Goal: Task Accomplishment & Management: Manage account settings

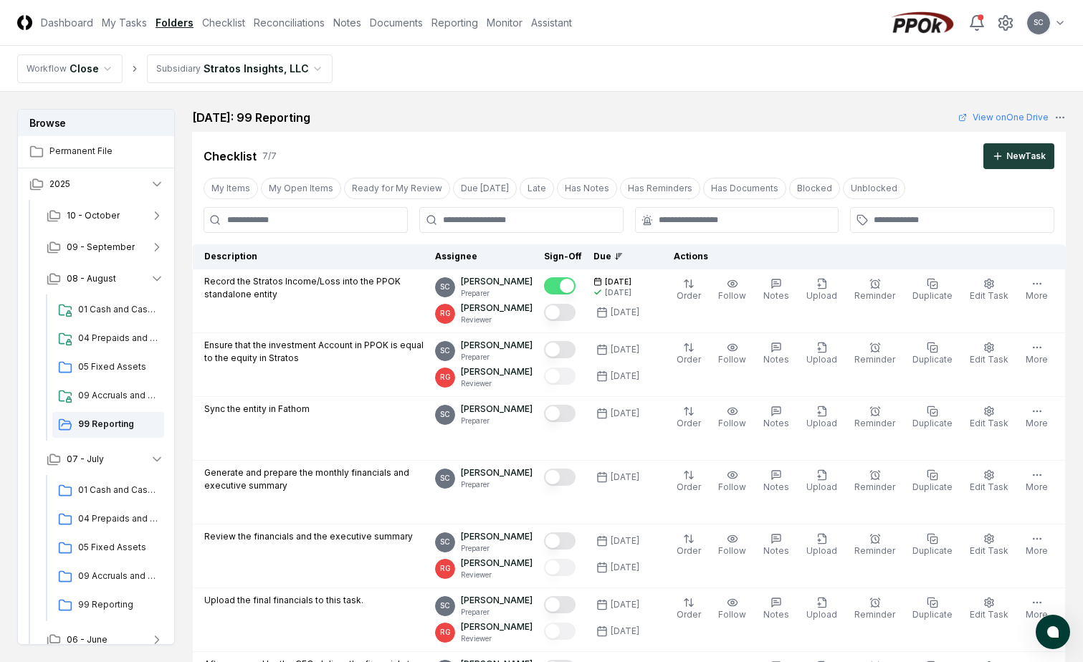
click at [224, 72] on html "CloseCore Dashboard My Tasks Folders Checklist Reconciliations Notes Documents …" at bounding box center [541, 585] width 1083 height 1170
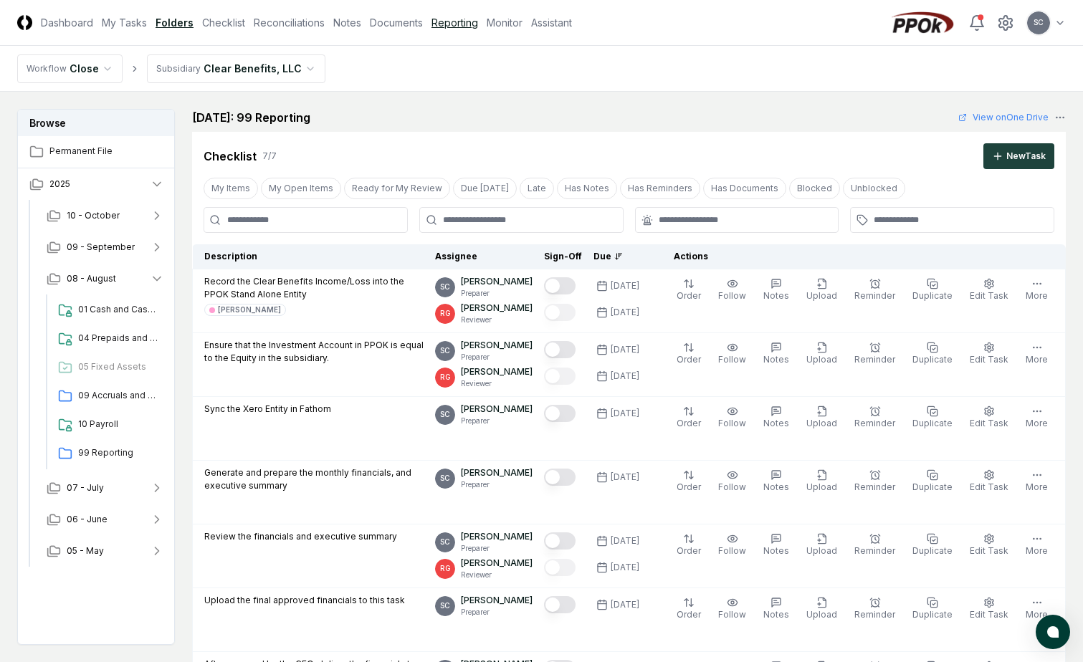
click at [453, 17] on link "Reporting" at bounding box center [454, 22] width 47 height 15
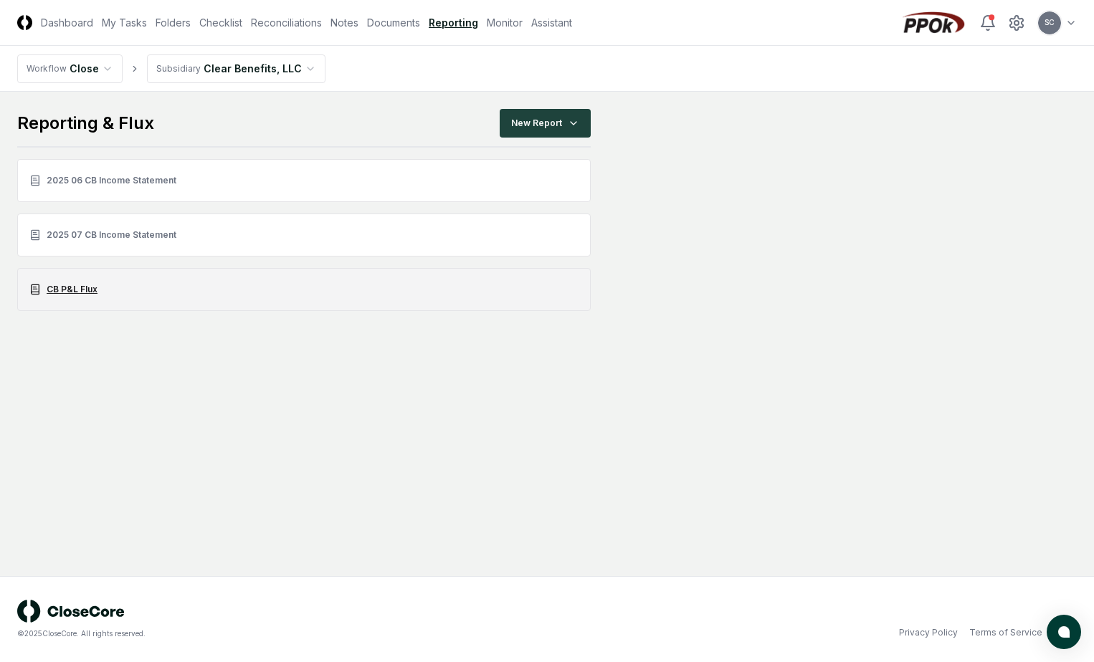
click at [71, 292] on link "CB P&L Flux" at bounding box center [303, 289] width 573 height 43
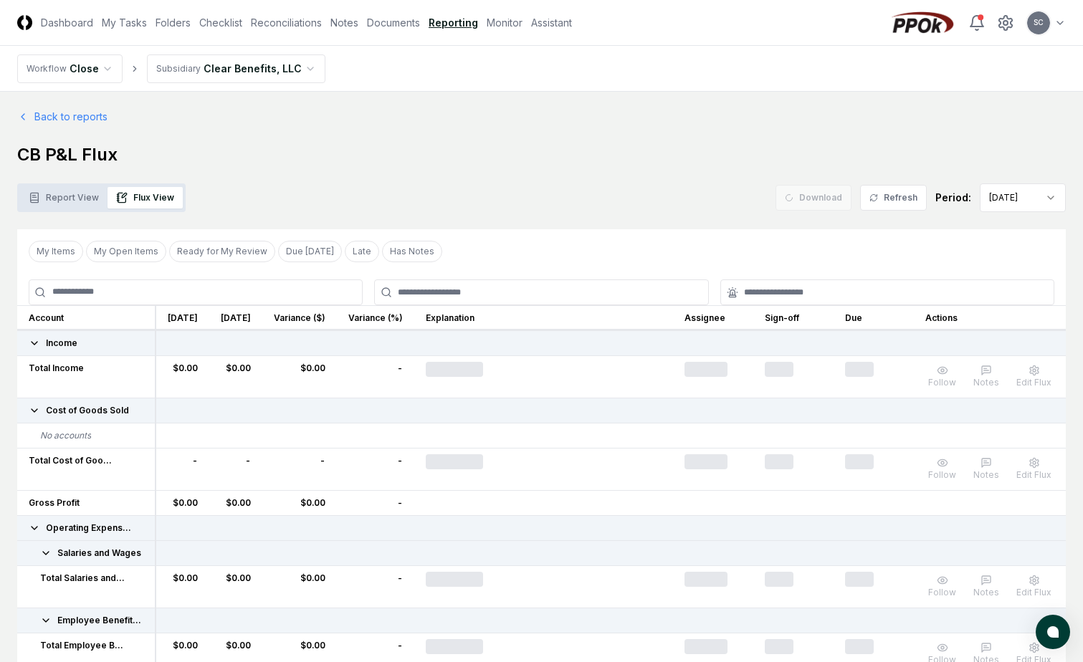
click at [166, 188] on button "Flux View" at bounding box center [145, 198] width 75 height 22
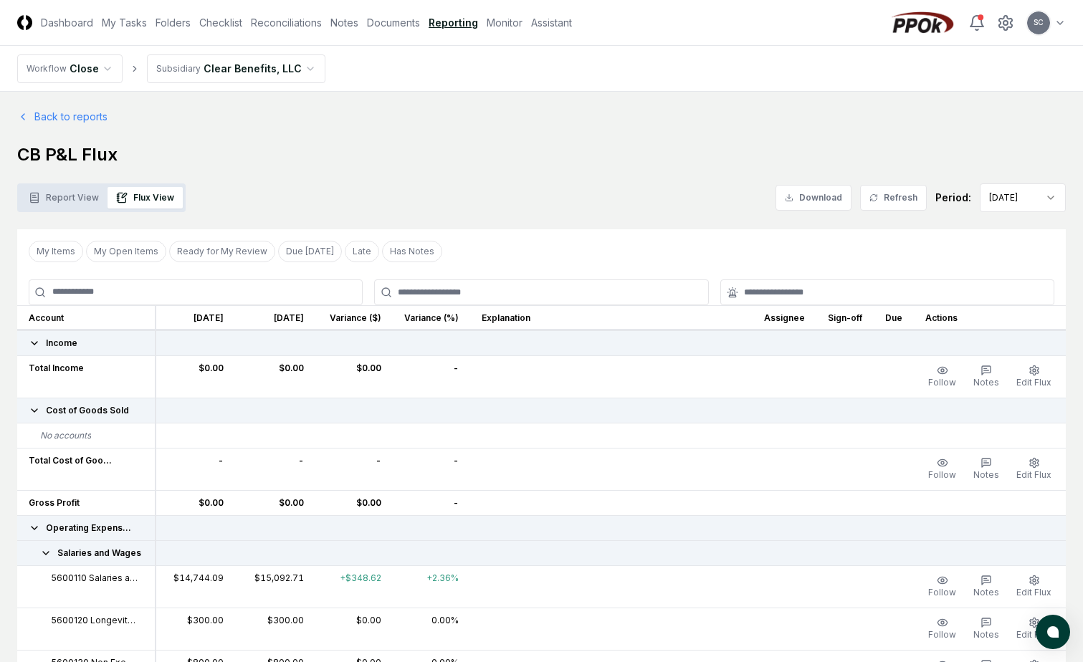
click at [550, 158] on h1 "CB P&L Flux" at bounding box center [541, 154] width 1049 height 23
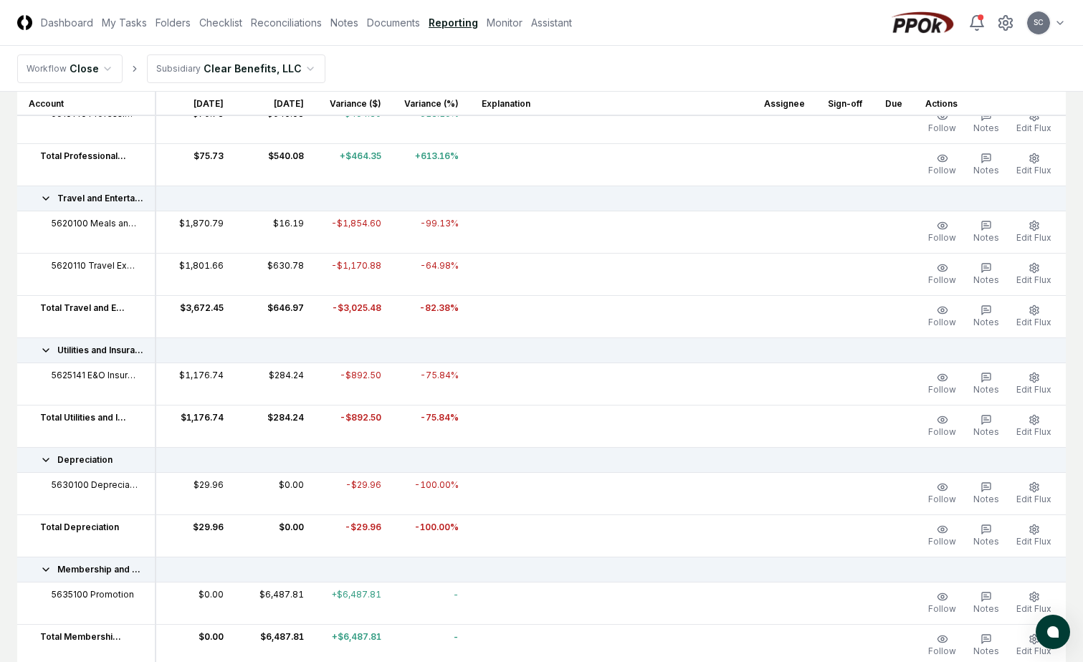
scroll to position [1075, 0]
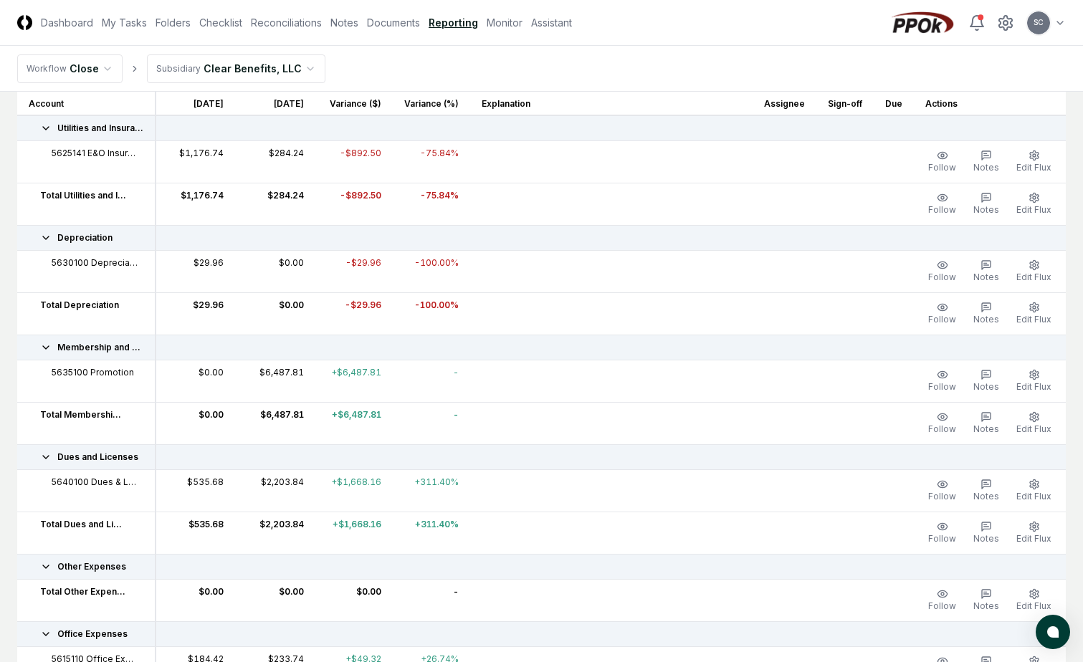
click at [563, 269] on div at bounding box center [611, 263] width 259 height 13
click at [352, 25] on link "Notes" at bounding box center [344, 22] width 28 height 15
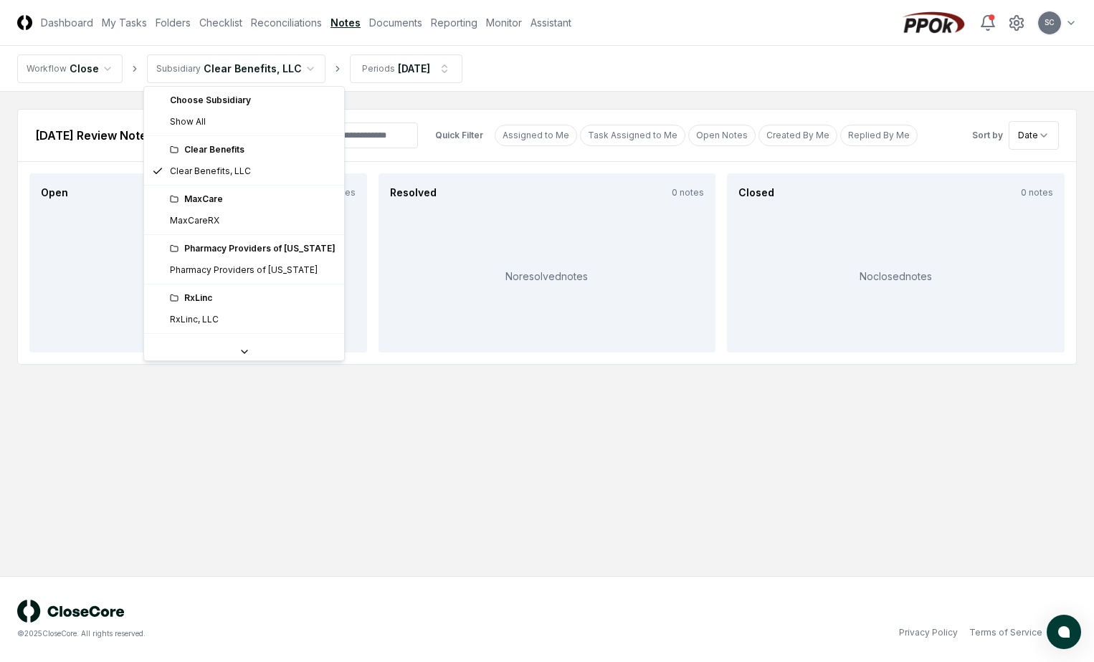
click at [254, 75] on html "CloseCore Dashboard My Tasks Folders Checklist Reconciliations Notes Documents …" at bounding box center [547, 331] width 1094 height 662
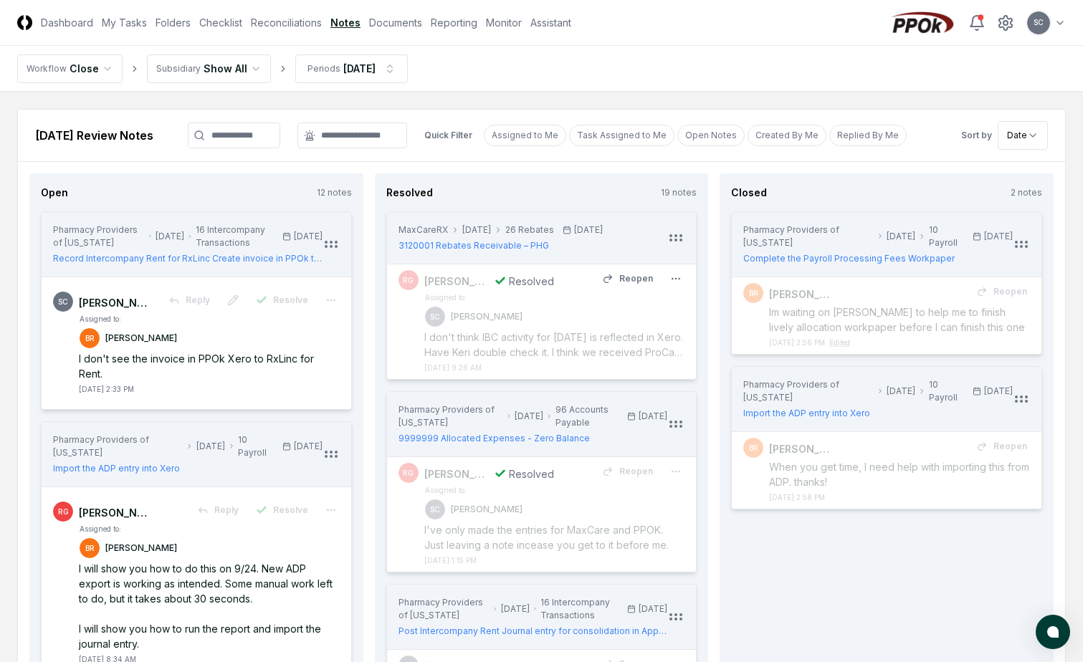
click at [567, 333] on div "I don't think IBC activity for [DATE] is reflected in Xero. Have Keri double ch…" at bounding box center [554, 345] width 261 height 30
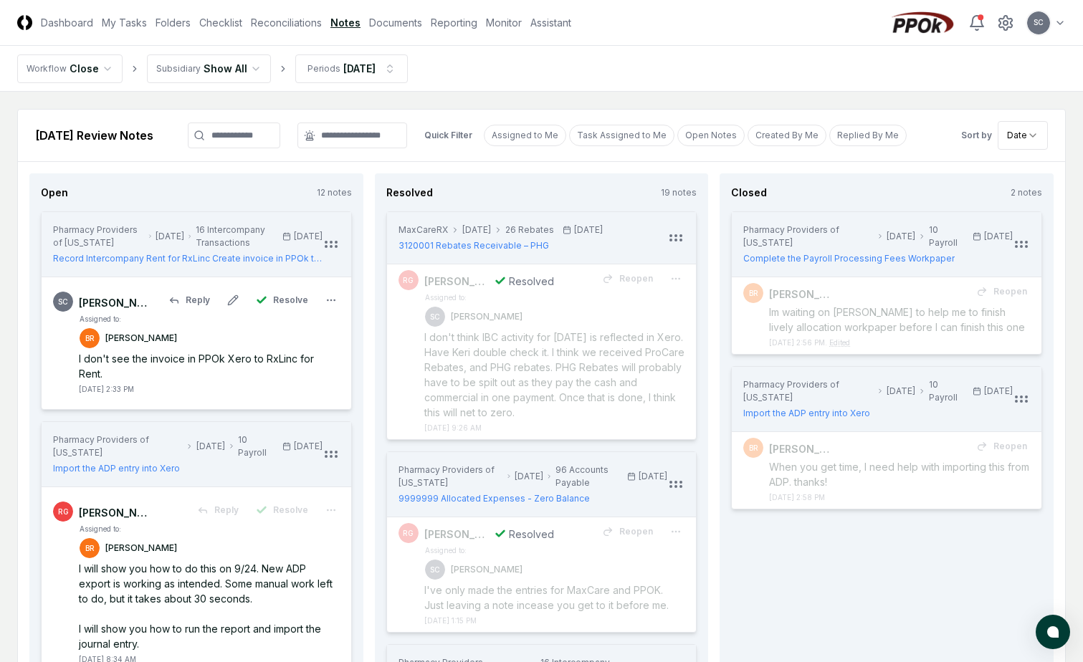
click at [223, 330] on div "Assigned to: BR [PERSON_NAME] I don't see the invoice in PPOk Xero to RxLinc fo…" at bounding box center [209, 354] width 261 height 82
click at [287, 297] on span "Resolve" at bounding box center [290, 300] width 35 height 13
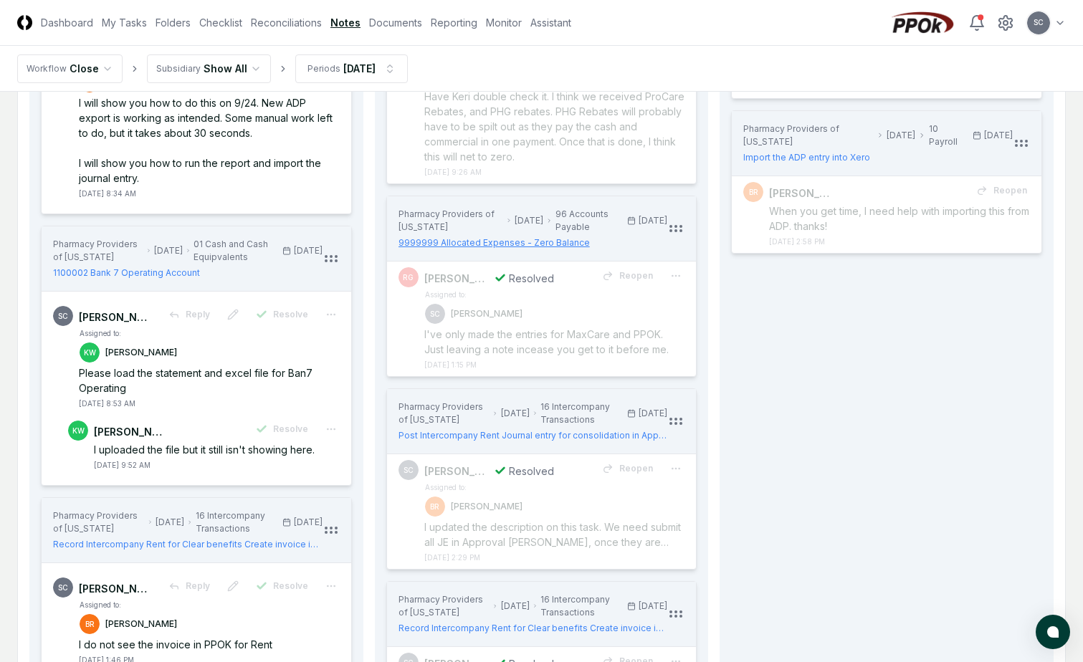
scroll to position [287, 0]
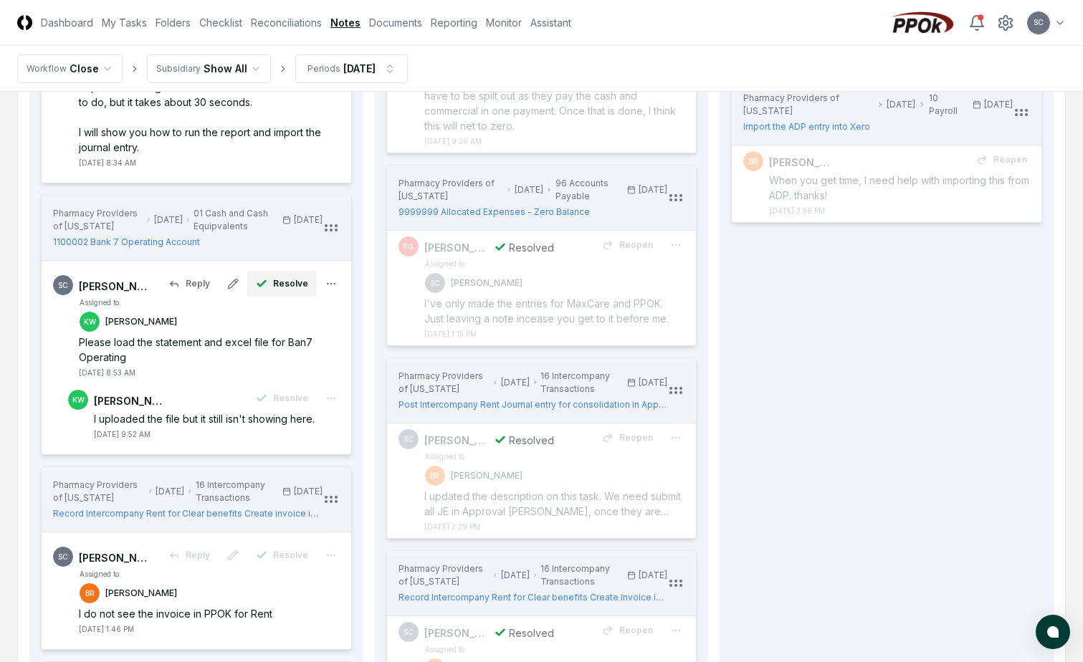
click at [280, 282] on span "Resolve" at bounding box center [290, 283] width 35 height 13
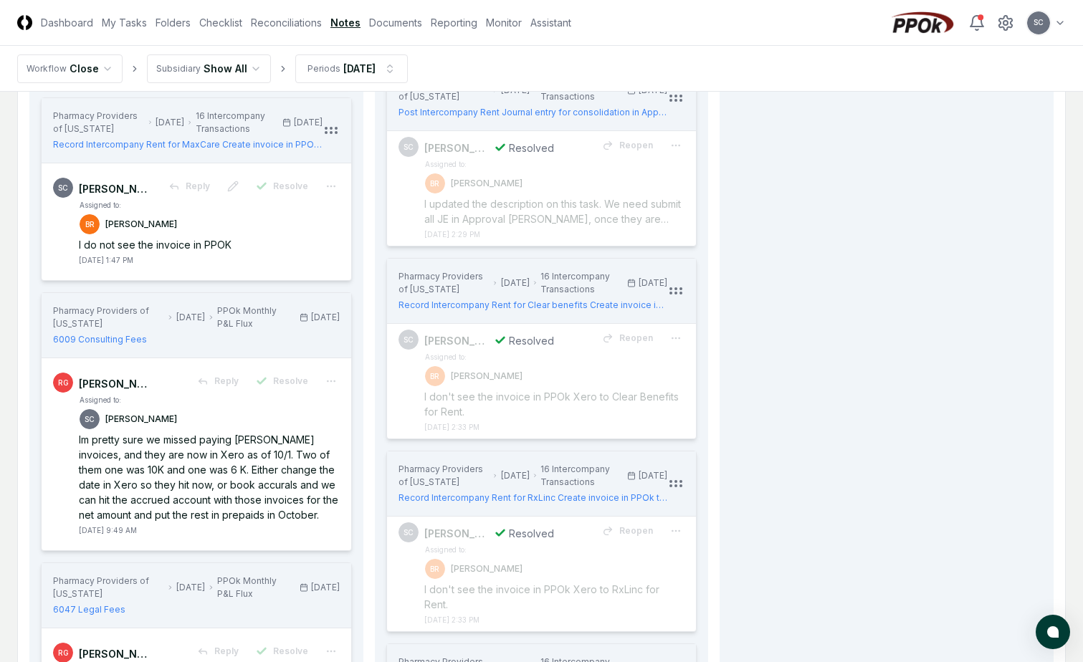
scroll to position [645, 0]
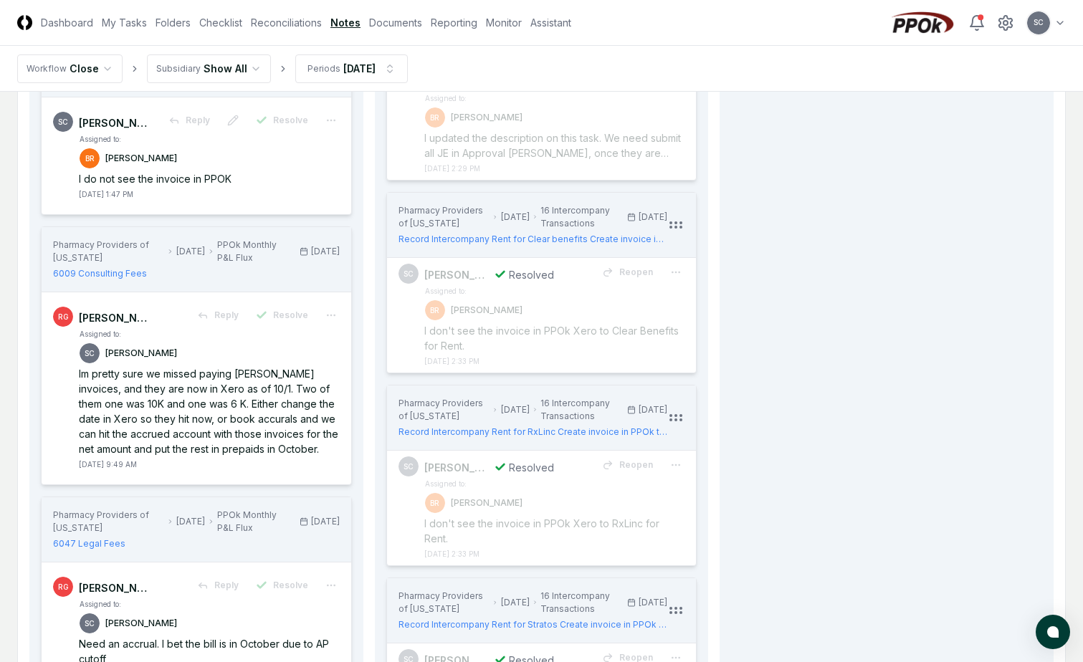
click at [340, 48] on nav "Workflow Close Subsidiary Show All Periods [DATE]" at bounding box center [541, 69] width 1083 height 46
click at [617, 92] on button "Reopen" at bounding box center [627, 80] width 68 height 26
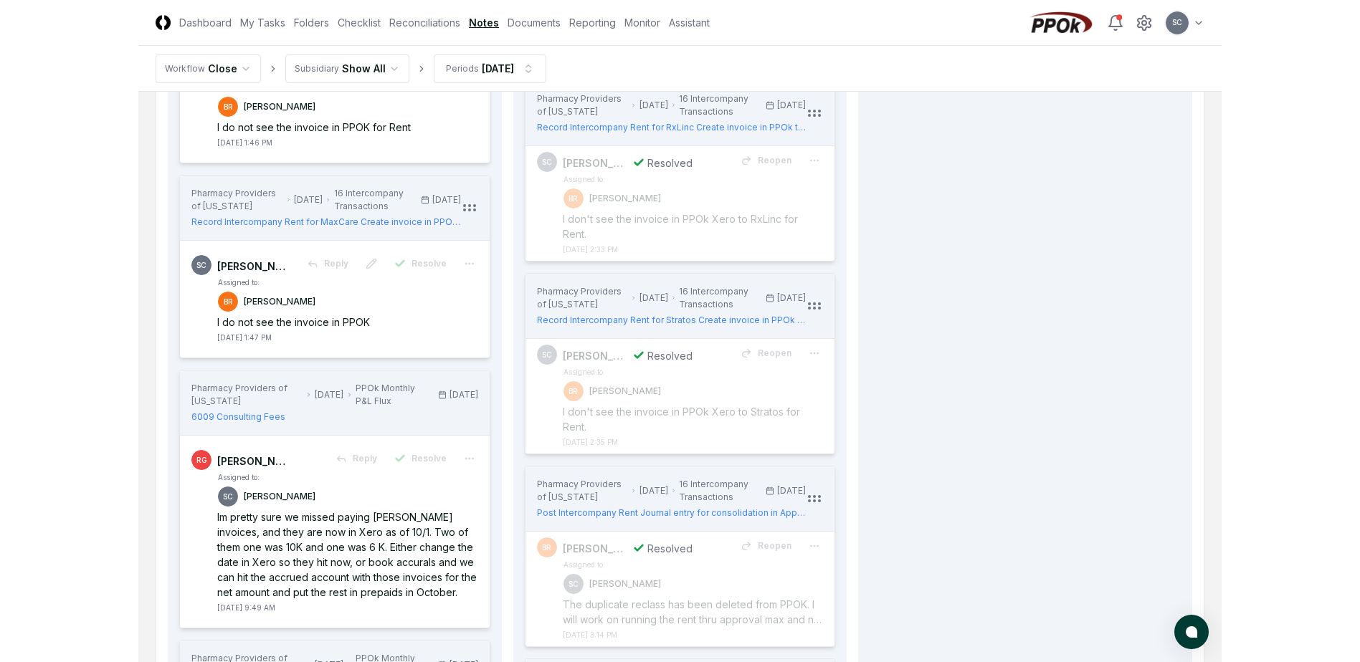
scroll to position [684, 0]
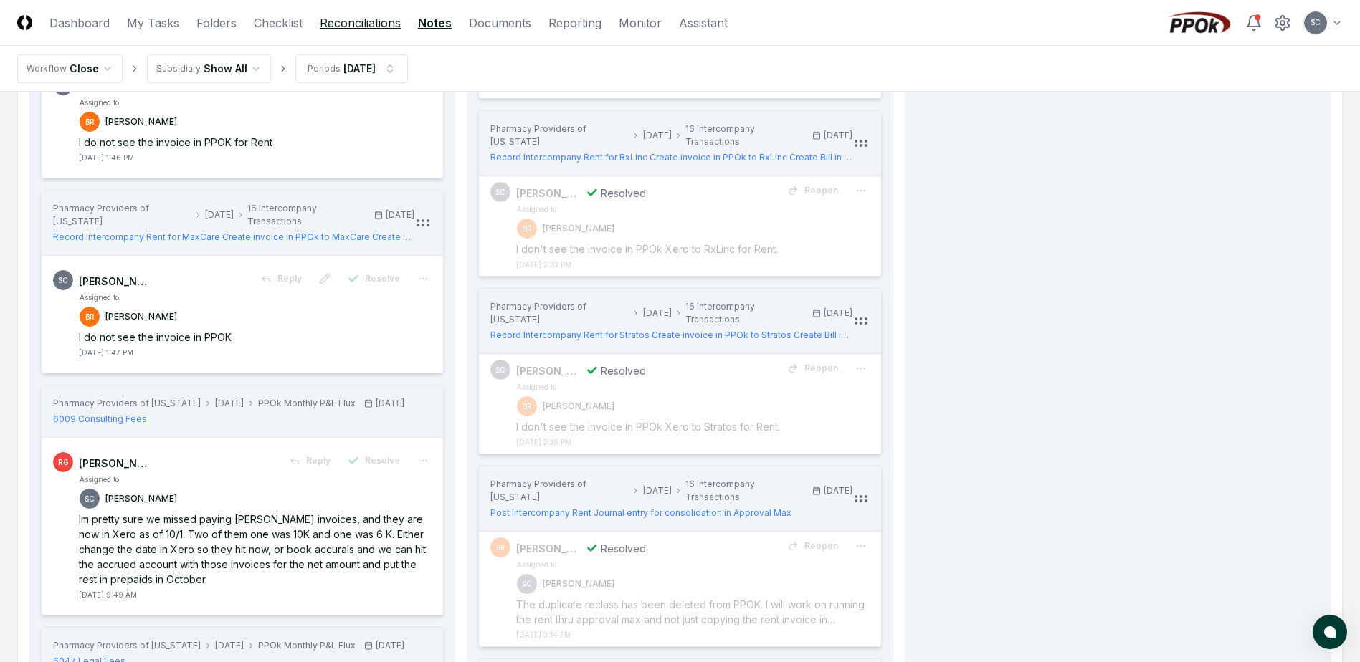
click at [350, 16] on link "Reconciliations" at bounding box center [360, 22] width 81 height 17
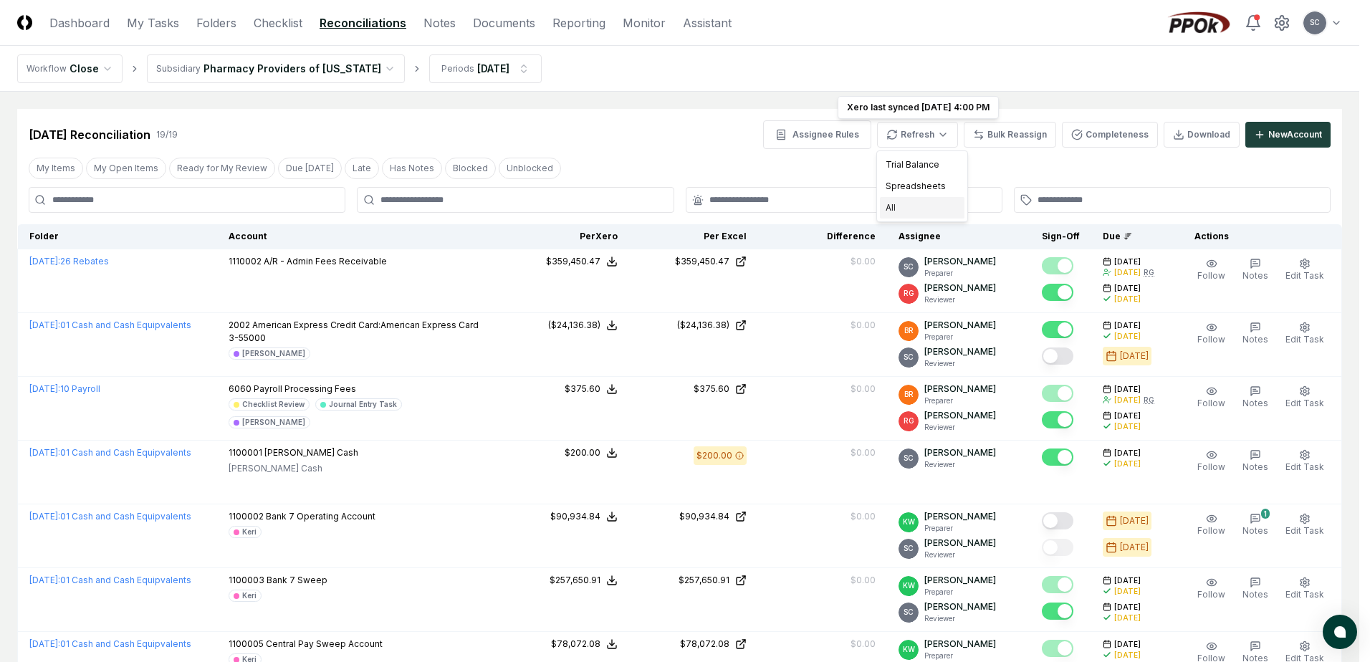
click at [912, 207] on div "All" at bounding box center [922, 208] width 85 height 22
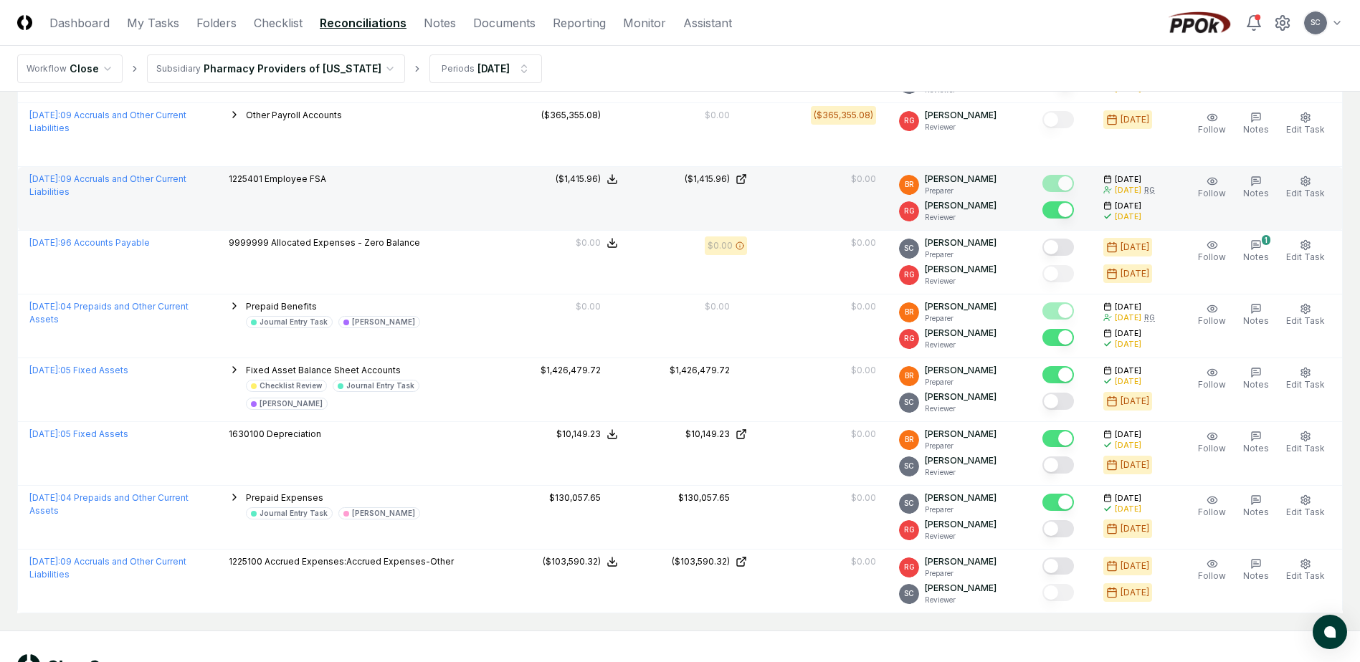
scroll to position [902, 0]
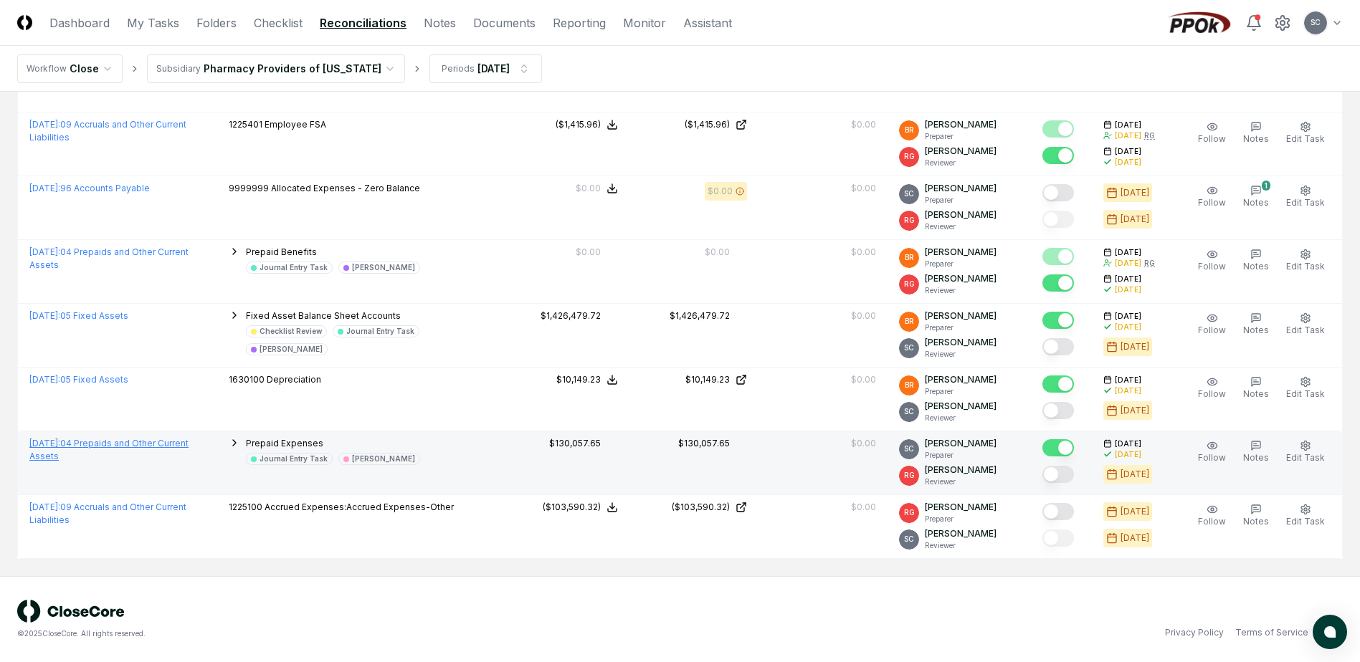
click at [143, 441] on link "[DATE] : 04 Prepaids and Other Current Assets" at bounding box center [108, 450] width 159 height 24
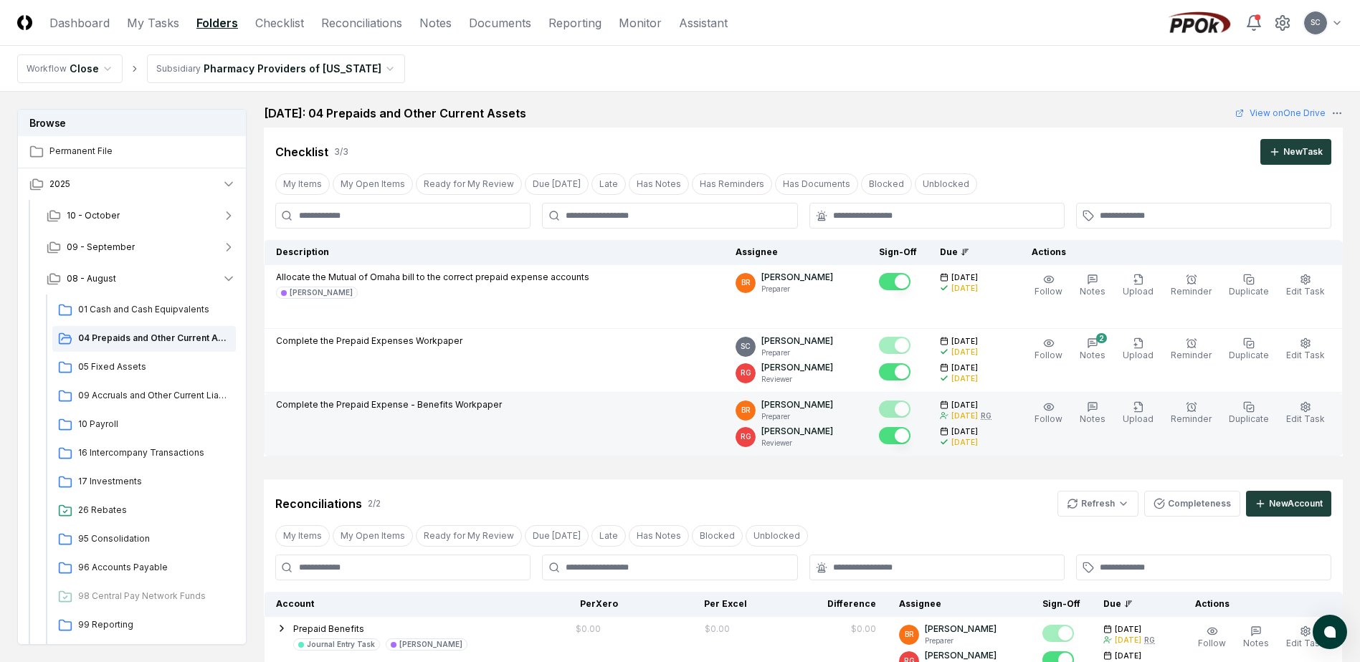
scroll to position [358, 0]
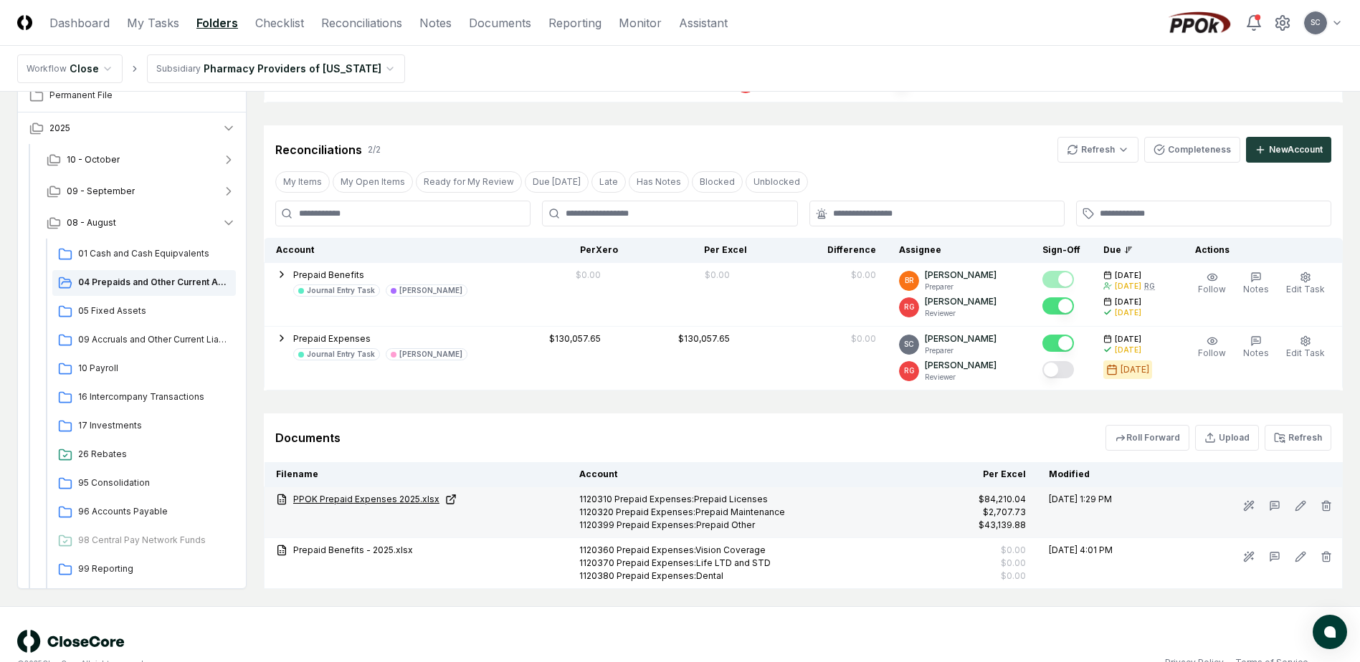
click at [360, 499] on link "PPOK Prepaid Expenses 2025.xlsx" at bounding box center [416, 499] width 280 height 13
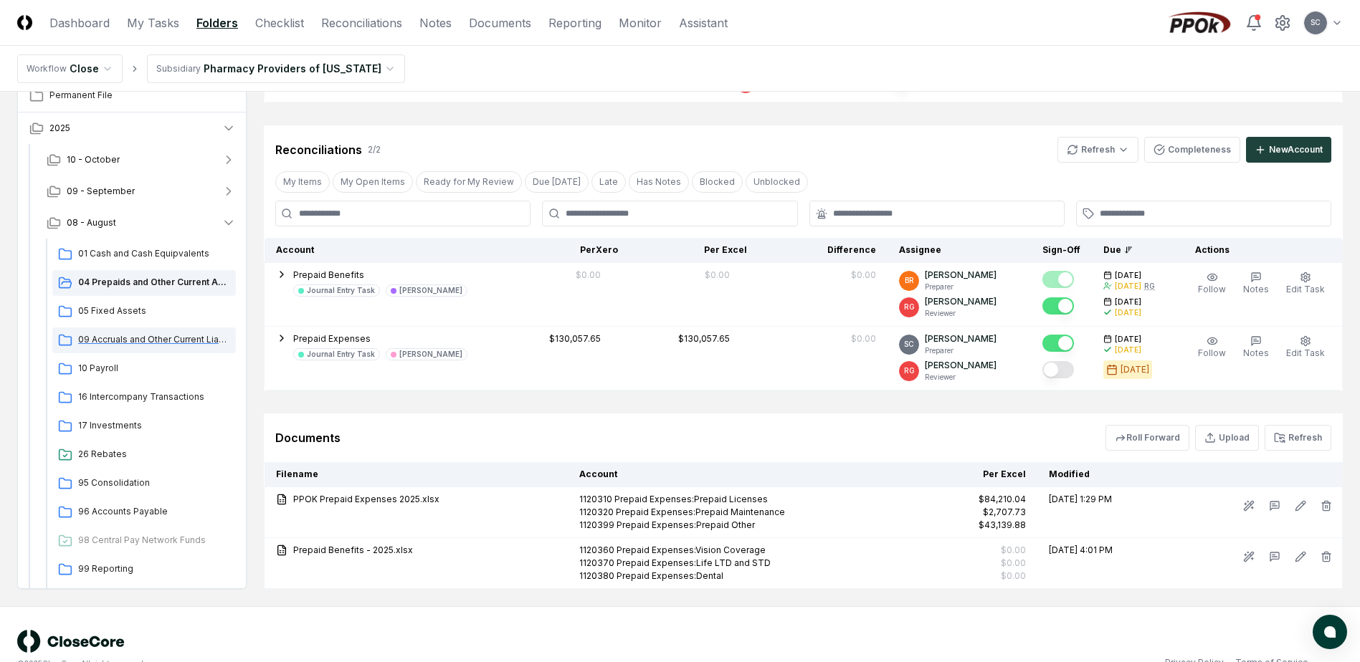
click at [114, 340] on span "09 Accruals and Other Current Liabilities" at bounding box center [154, 339] width 152 height 13
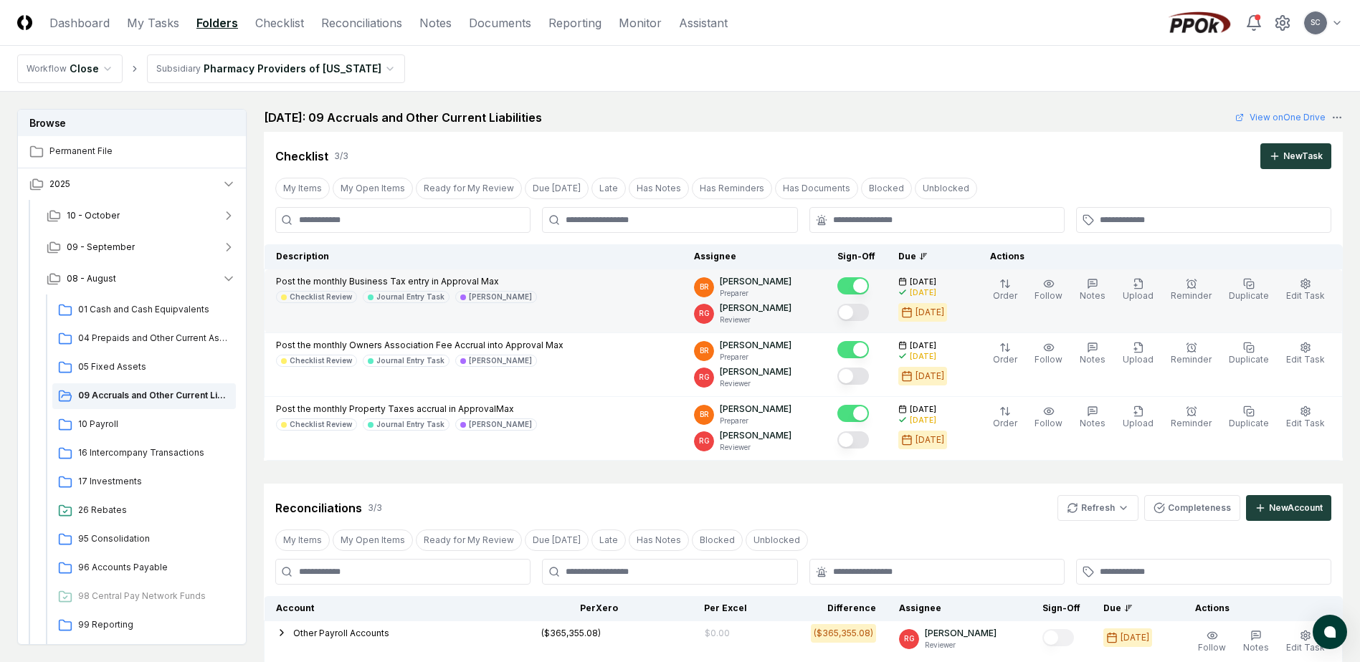
scroll to position [426, 0]
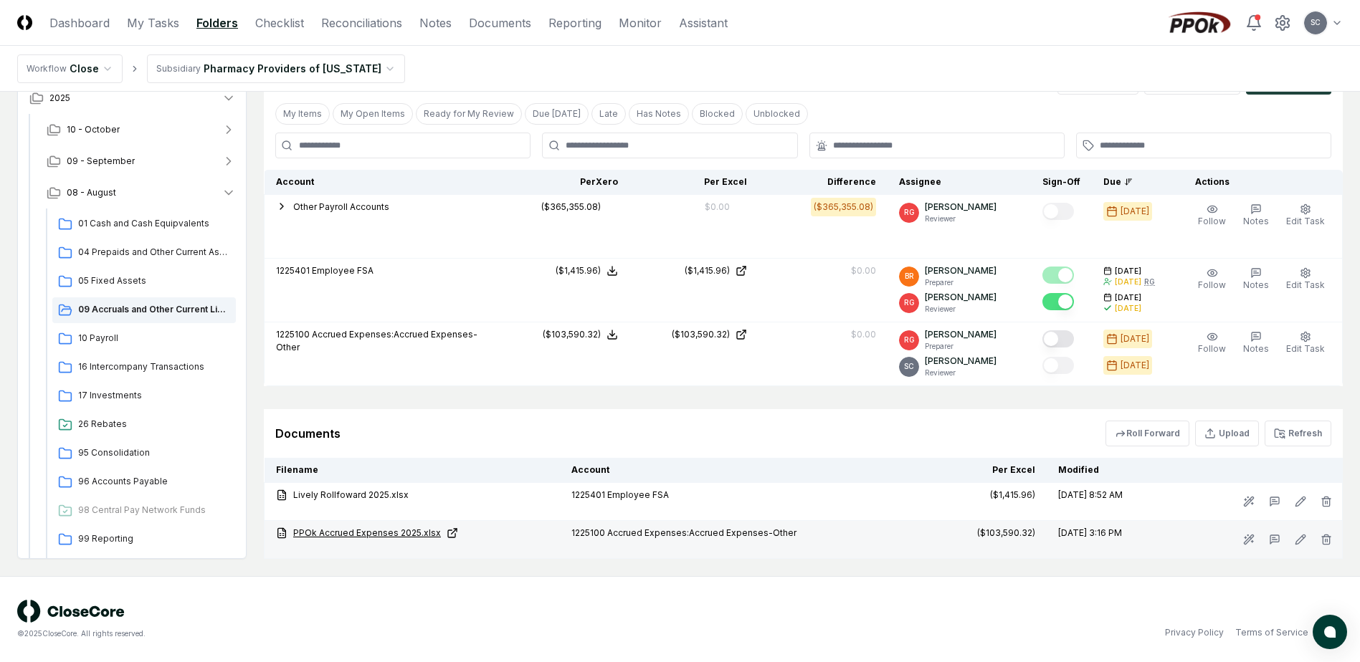
click at [342, 533] on link "PPOk Accrued Expenses 2025.xlsx" at bounding box center [412, 533] width 272 height 13
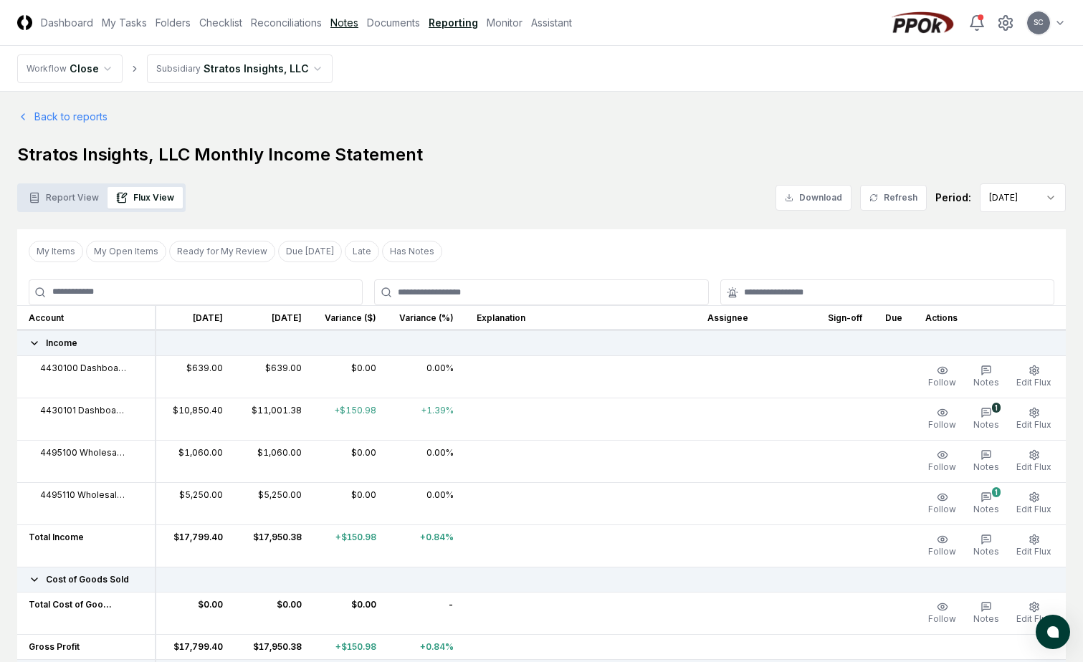
click at [348, 25] on link "Notes" at bounding box center [344, 22] width 28 height 15
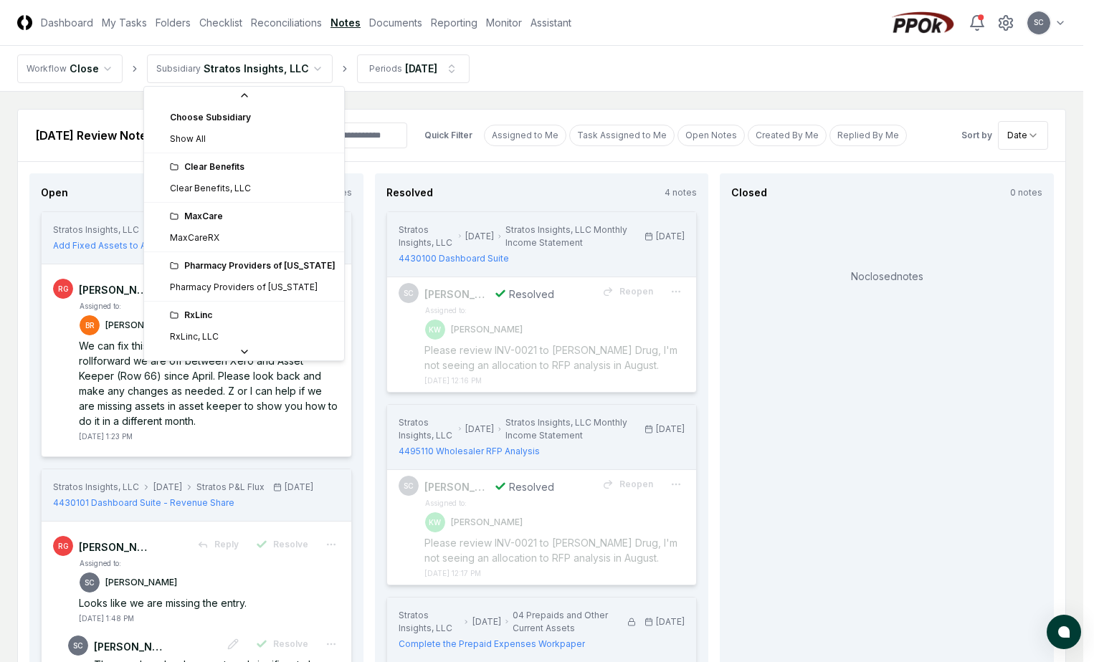
click at [211, 70] on html "CloseCore Dashboard My Tasks Folders Checklist Reconciliations Notes Documents …" at bounding box center [547, 598] width 1094 height 1197
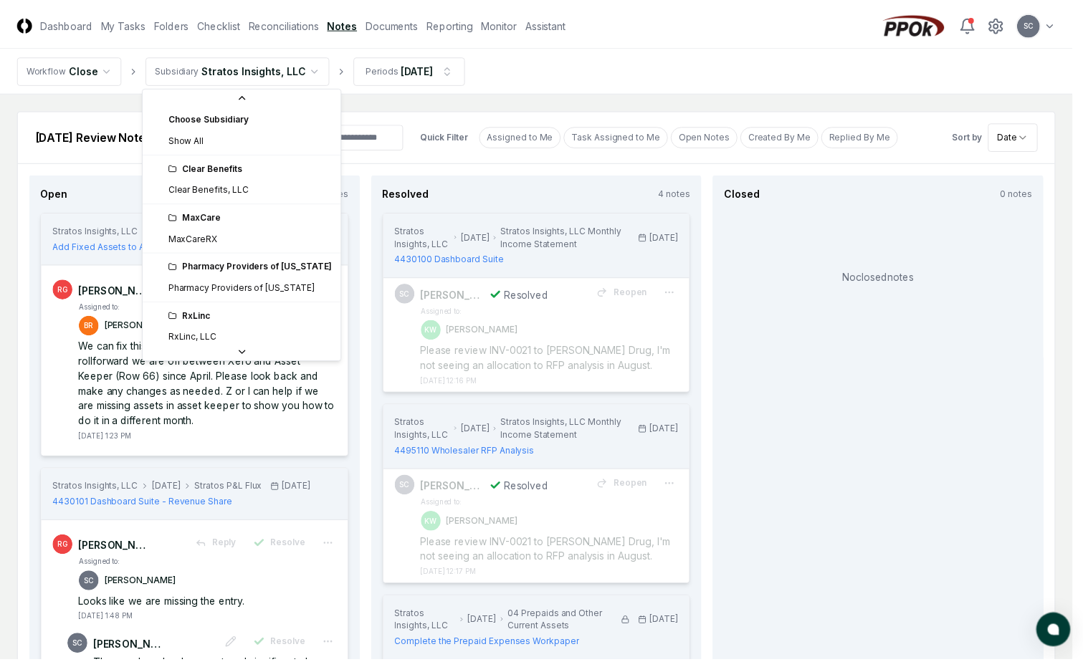
scroll to position [54, 0]
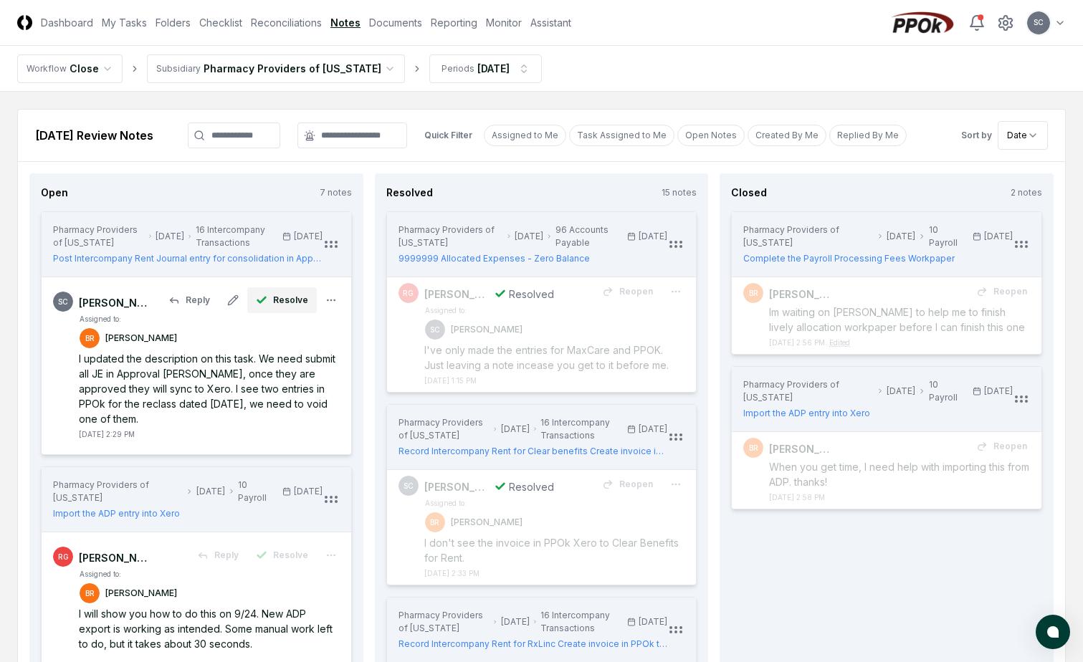
click at [292, 303] on span "Resolve" at bounding box center [290, 300] width 35 height 13
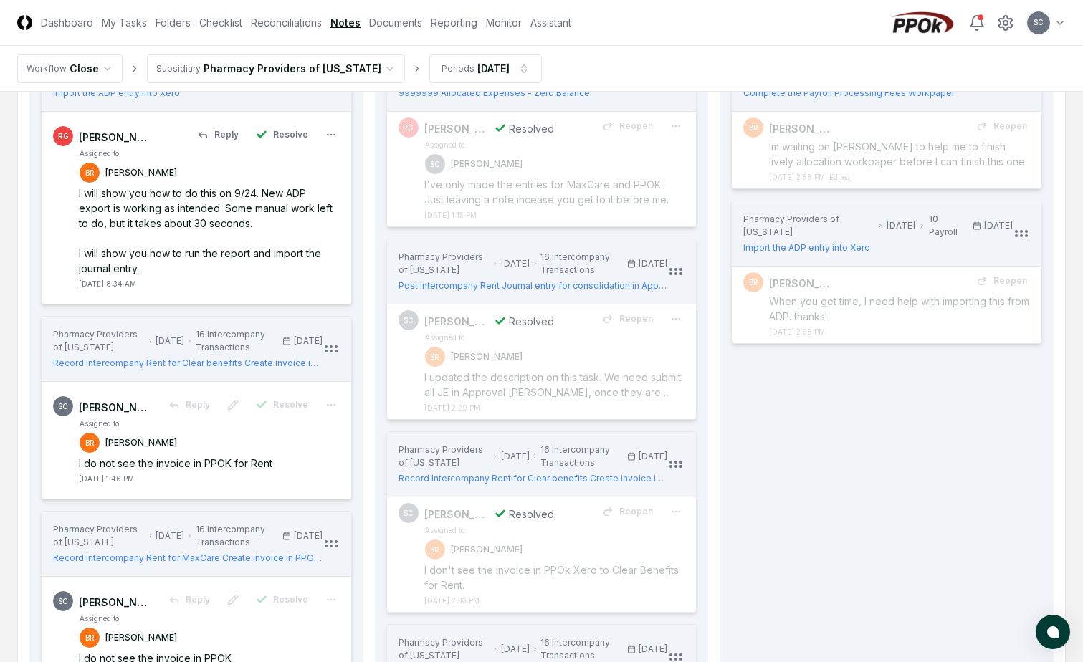
scroll to position [215, 0]
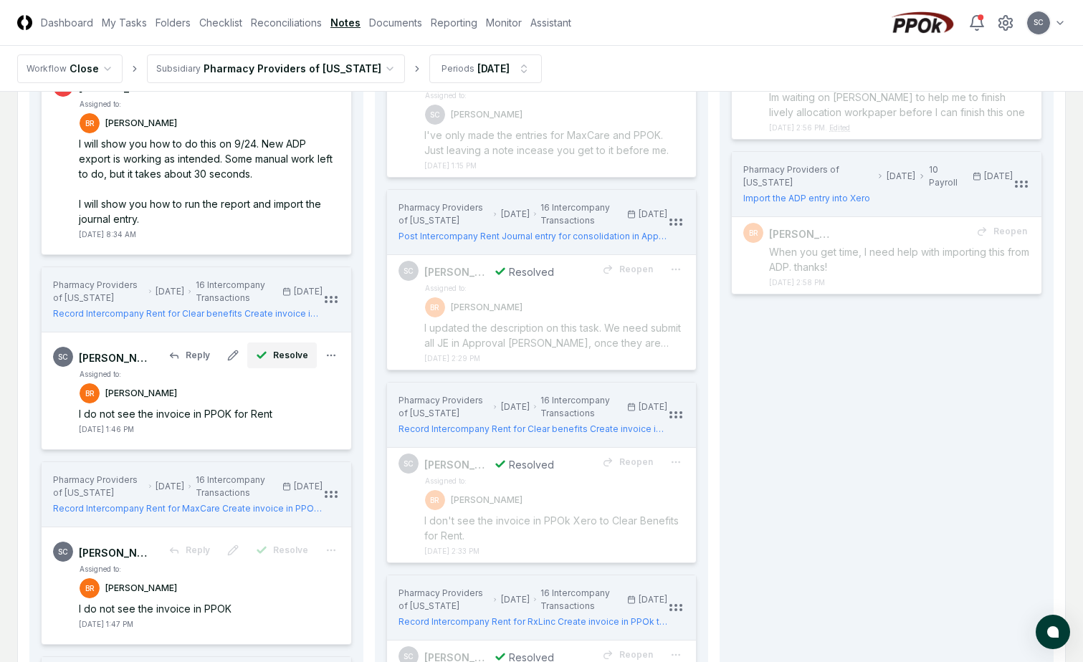
click at [274, 358] on span "Resolve" at bounding box center [290, 355] width 35 height 13
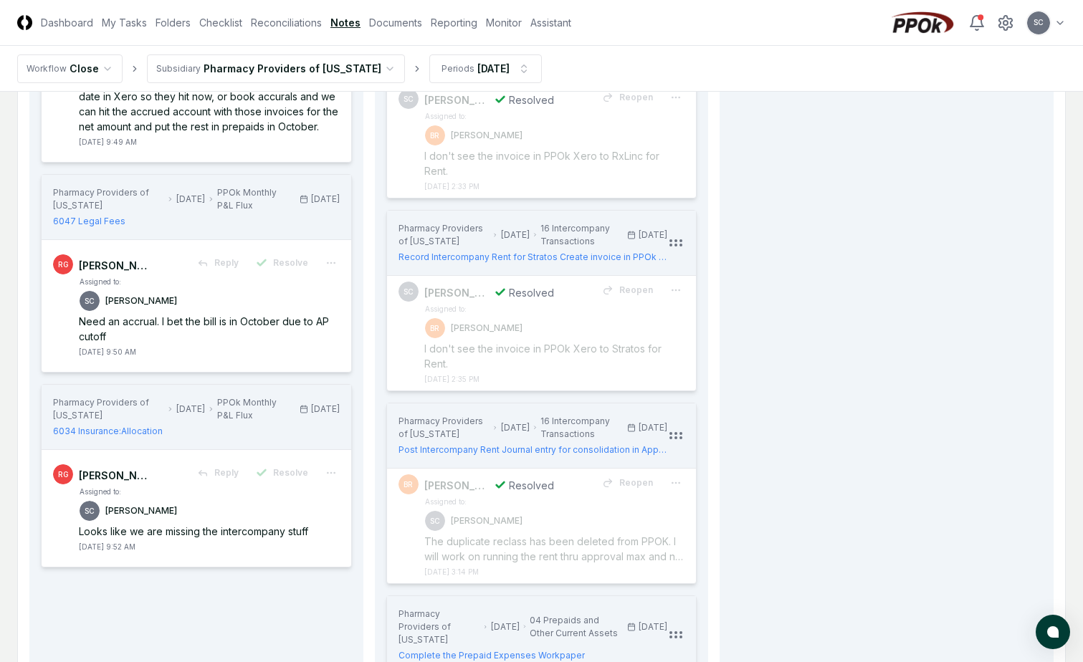
scroll to position [418, 0]
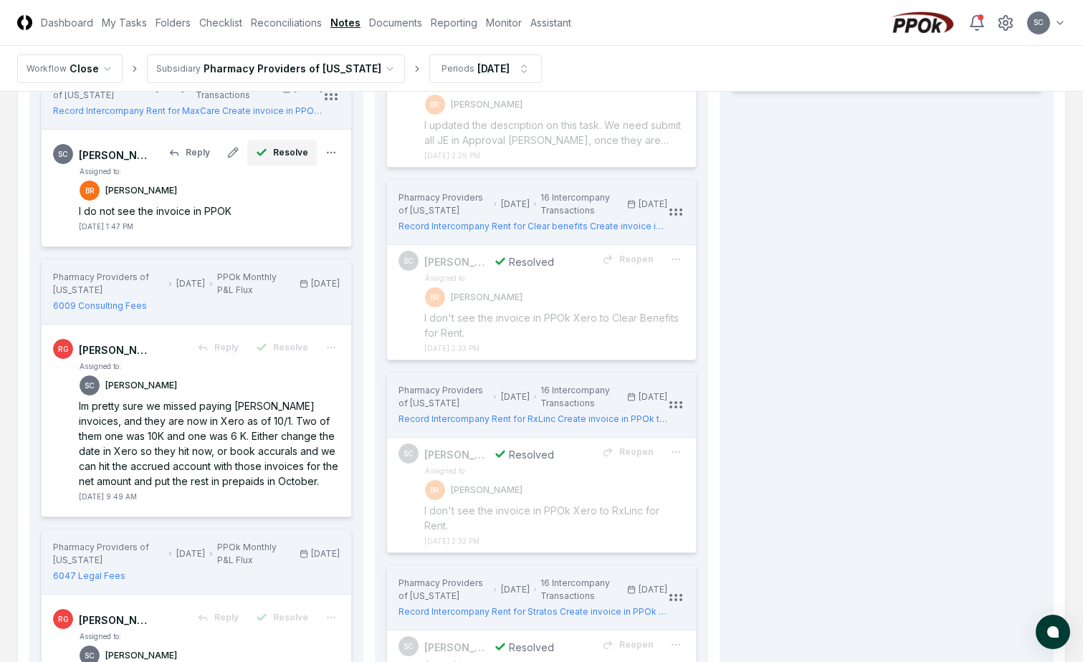
click at [294, 152] on span "Resolve" at bounding box center [290, 152] width 35 height 13
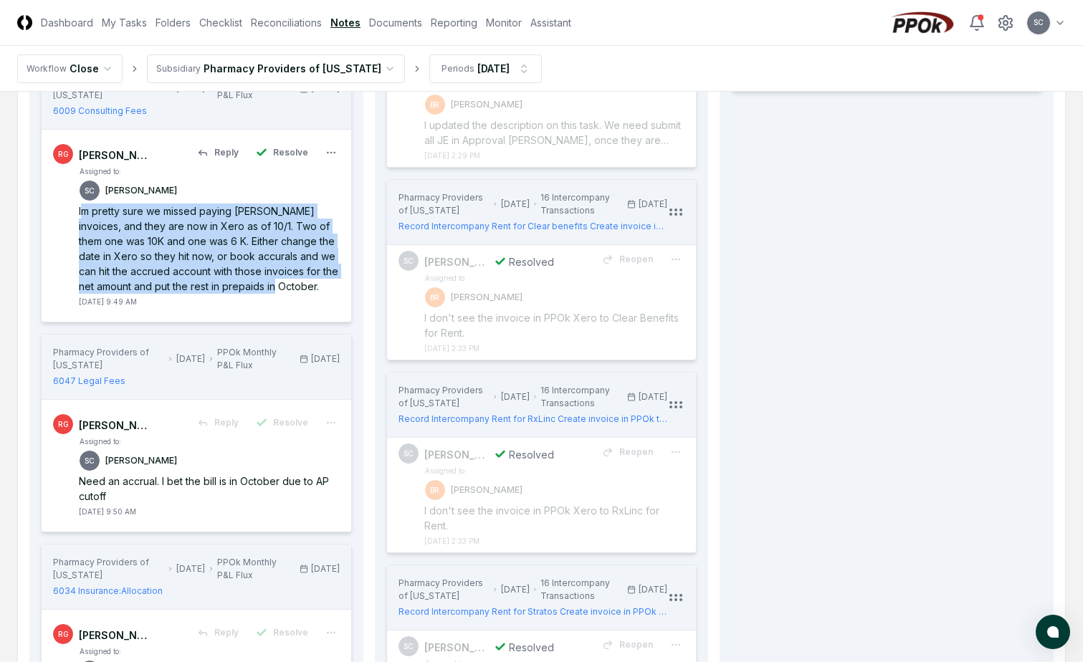
drag, startPoint x: 80, startPoint y: 212, endPoint x: 333, endPoint y: 293, distance: 265.6
click at [333, 293] on div "Im pretty sure we missed paying [PERSON_NAME] invoices, and they are now in Xer…" at bounding box center [209, 249] width 261 height 90
drag, startPoint x: 333, startPoint y: 293, endPoint x: 266, endPoint y: 252, distance: 78.8
copy div "m pretty sure we missed paying OPHA invoices, and they are now in Xero as of 10…"
drag, startPoint x: 1092, startPoint y: 449, endPoint x: 230, endPoint y: 182, distance: 901.8
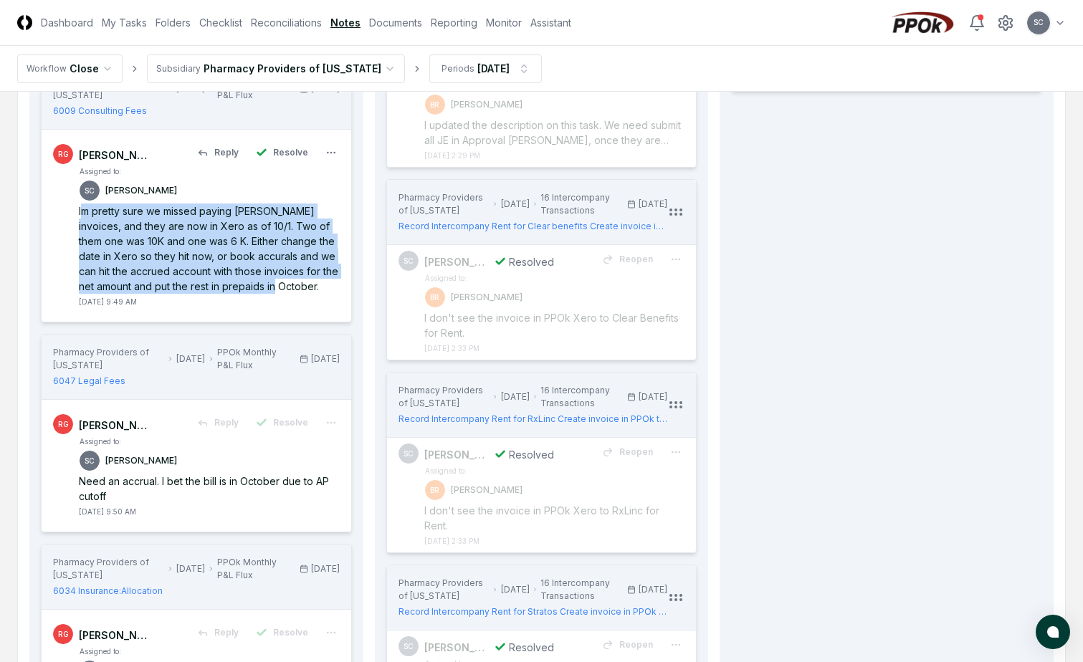
click at [230, 182] on div "Assigned to: SC Suzan Copeland Im pretty sure we missed paying OPHA invoices, a…" at bounding box center [209, 237] width 261 height 142
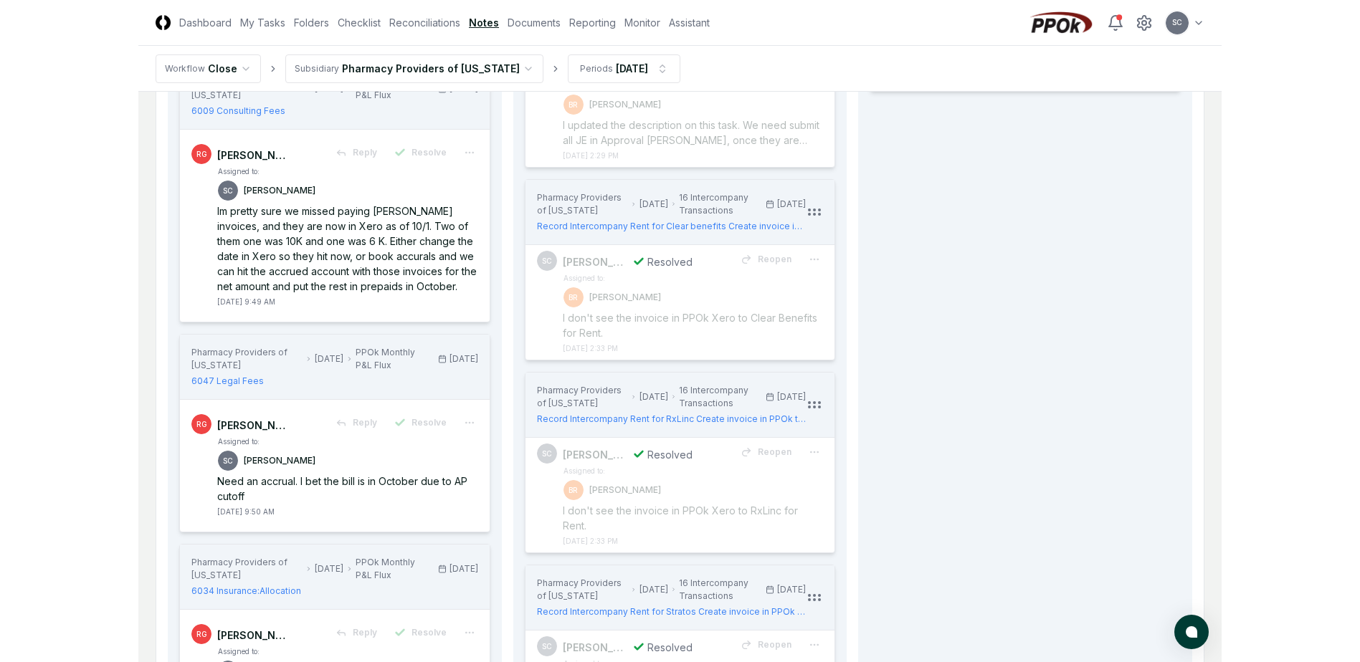
scroll to position [390, 0]
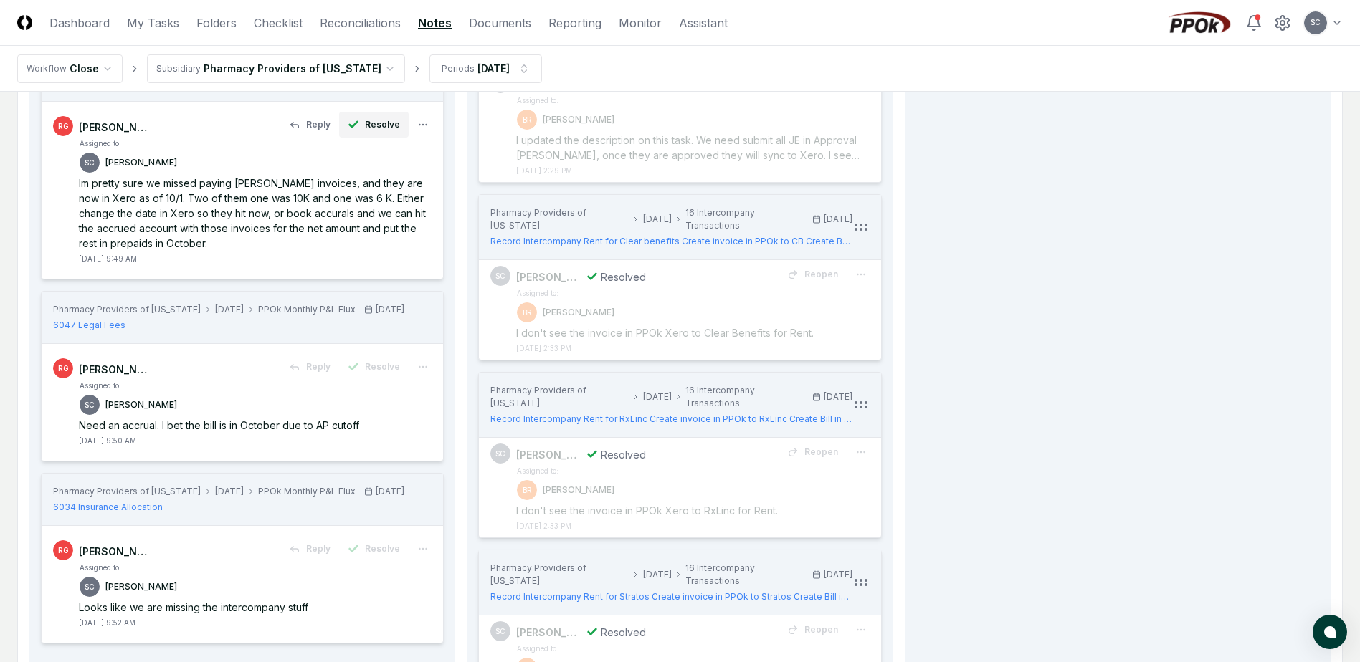
click at [356, 128] on icon "button" at bounding box center [353, 124] width 11 height 11
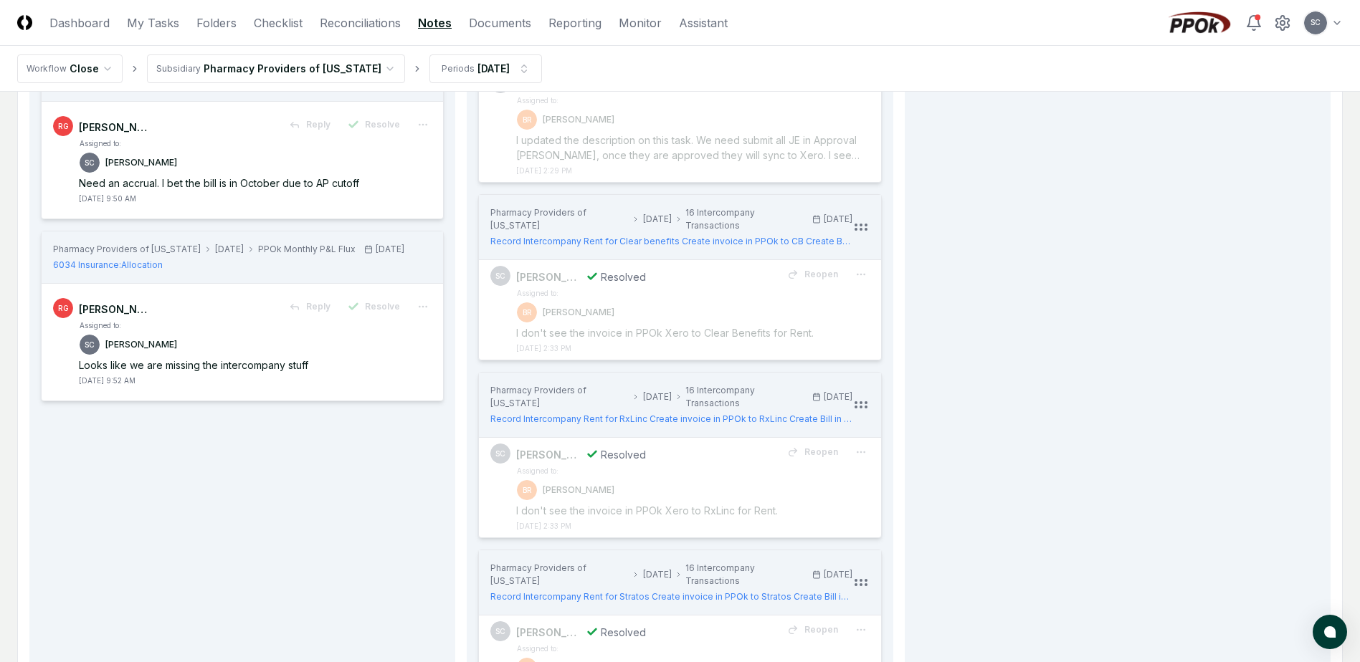
click at [100, 259] on span "6034 Insurance:Allocation" at bounding box center [108, 265] width 110 height 13
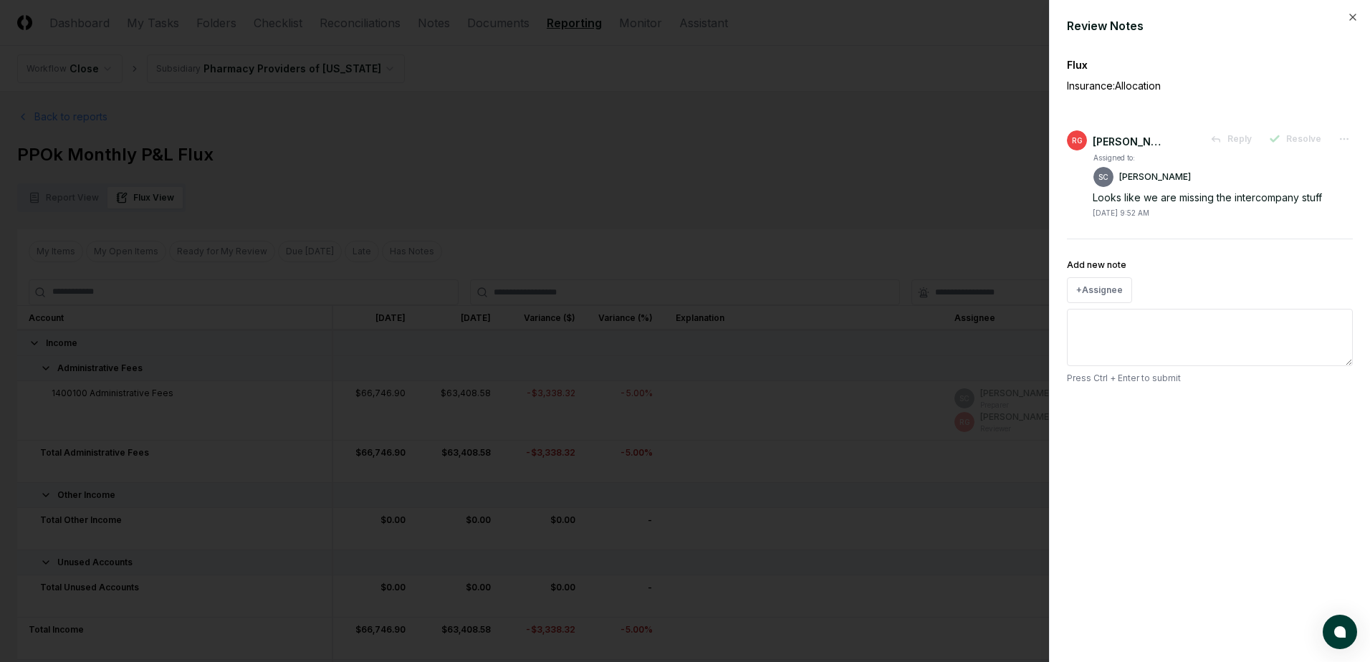
click at [1018, 55] on div at bounding box center [685, 331] width 1370 height 662
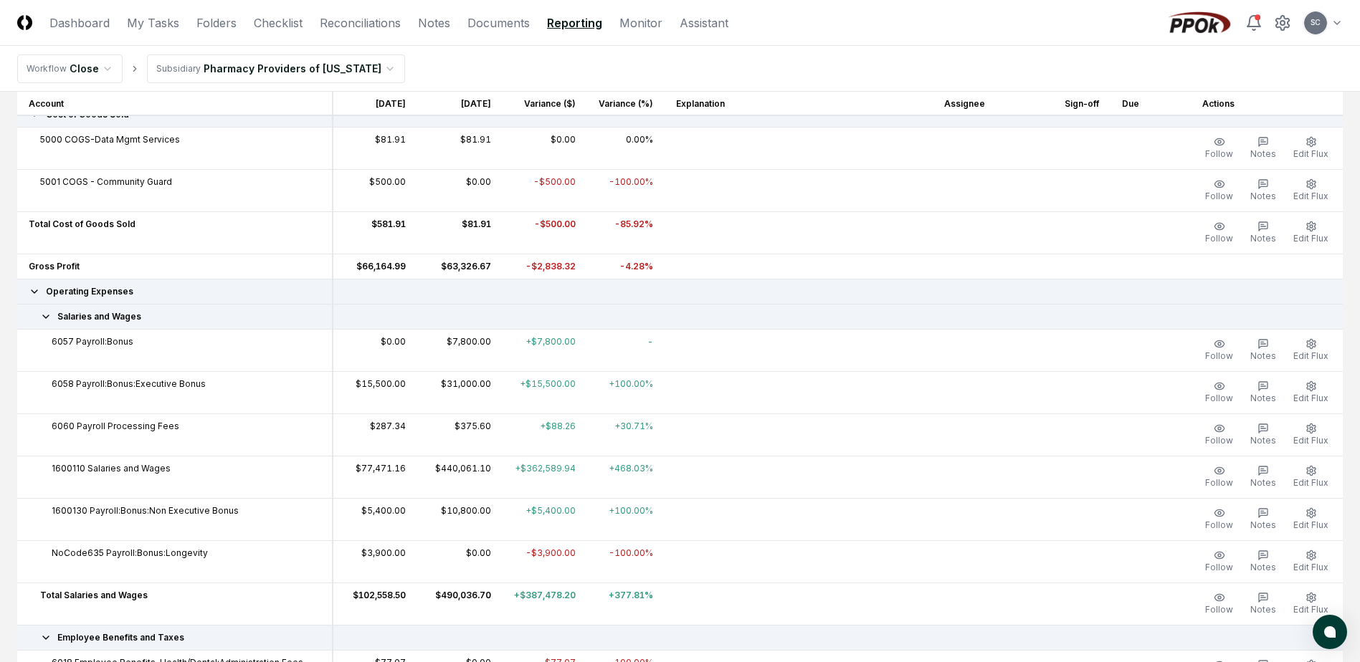
scroll to position [573, 0]
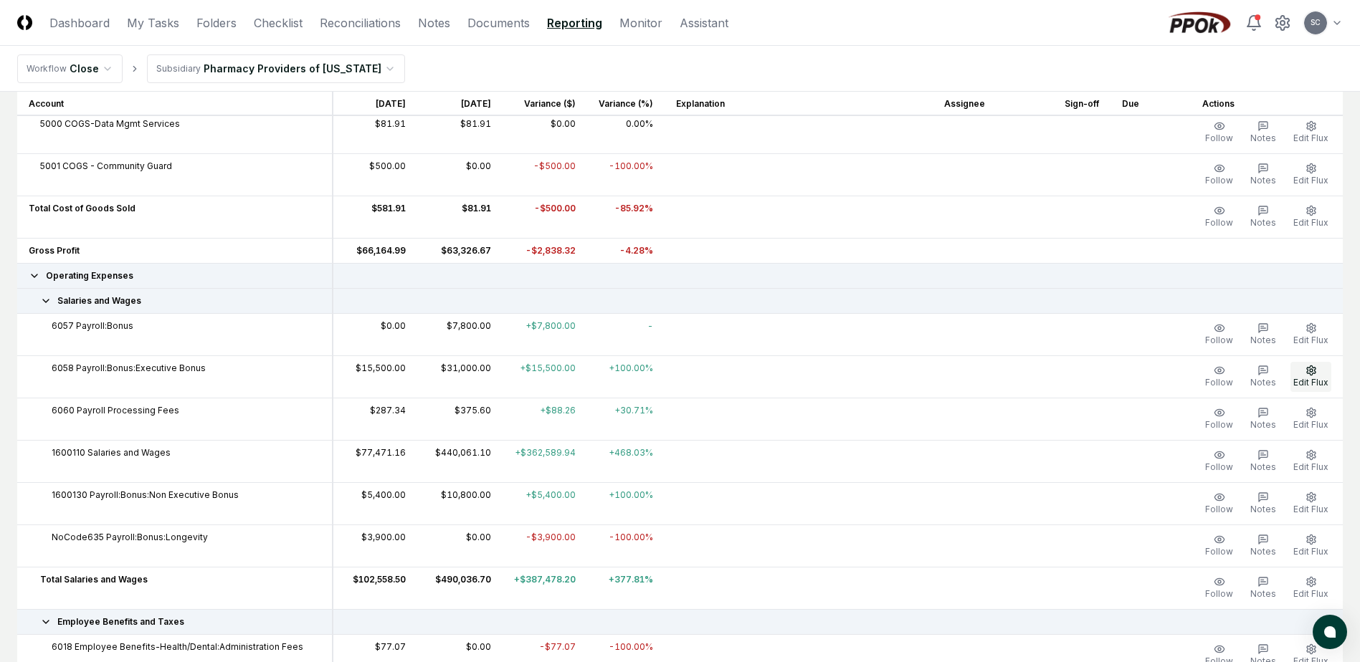
click at [1093, 390] on button "Edit Flux" at bounding box center [1310, 377] width 41 height 30
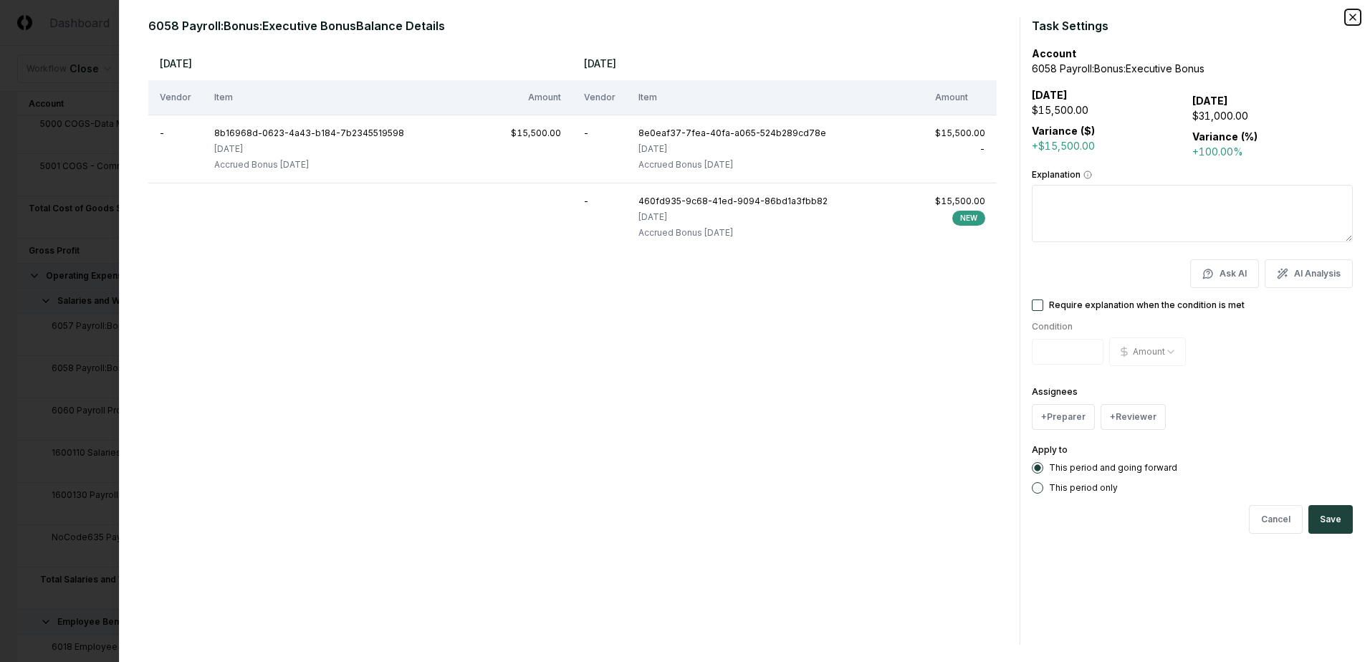
click at [1093, 19] on icon "button" at bounding box center [1353, 17] width 6 height 6
